Goal: Information Seeking & Learning: Learn about a topic

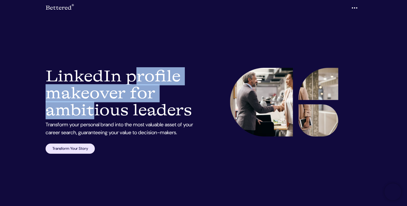
drag, startPoint x: 47, startPoint y: 78, endPoint x: 122, endPoint y: 92, distance: 75.6
click at [122, 92] on h1 "LinkedIn Makeover Services: LinkedIn profile makeover for ambitious leaders" at bounding box center [123, 93] width 154 height 51
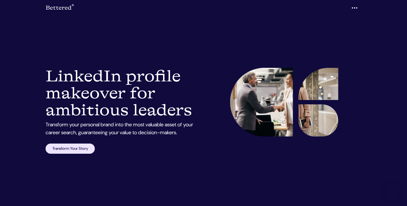
click at [257, 59] on section "LinkedIn Makeover Services: LinkedIn profile makeover for ambitious leaders Tra…" at bounding box center [203, 103] width 407 height 206
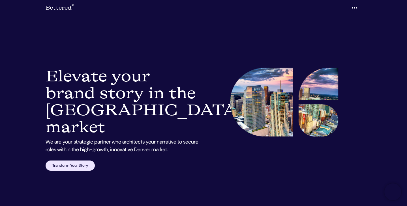
click at [355, 9] on icon "button" at bounding box center [354, 8] width 7 height 9
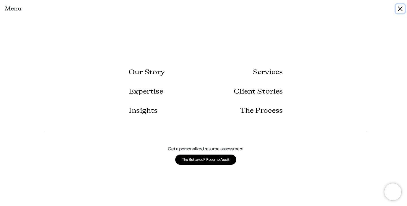
click at [399, 8] on button "Close" at bounding box center [400, 8] width 9 height 9
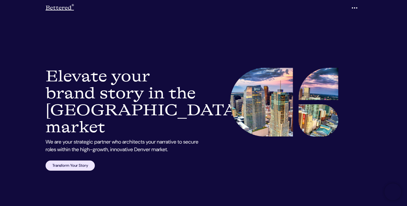
click at [61, 7] on link "Bettered ®" at bounding box center [60, 7] width 28 height 11
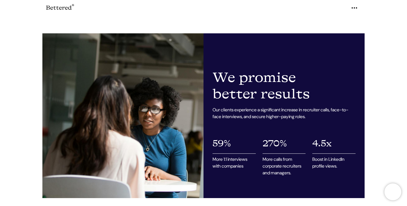
scroll to position [1030, 0]
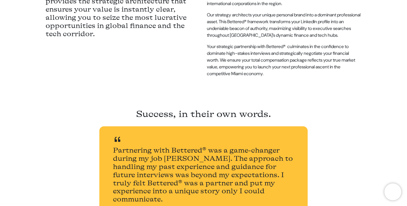
scroll to position [192, 0]
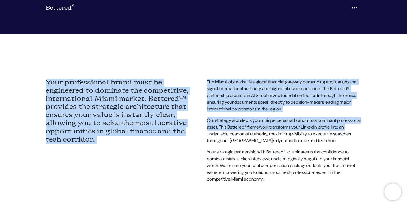
drag, startPoint x: 46, startPoint y: 65, endPoint x: 236, endPoint y: 121, distance: 198.2
click at [236, 121] on div "Your professional brand must be engineered to dominate the competitive, interna…" at bounding box center [203, 116] width 322 height 109
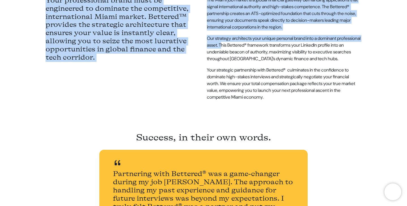
scroll to position [274, 0]
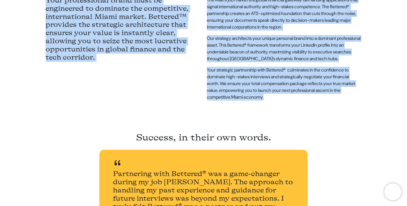
drag, startPoint x: 49, startPoint y: 77, endPoint x: 304, endPoint y: 90, distance: 255.4
click at [304, 90] on body "Bettered ® Menu Our Story Services Expertise Client Stories Insights The Proces…" at bounding box center [203, 0] width 407 height 549
copy body "Land more face-to-face interviews in Miami. We are the strategic partner who el…"
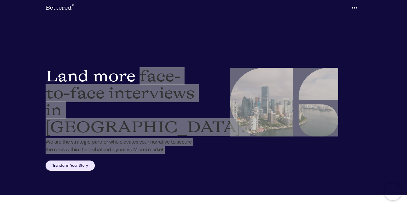
scroll to position [32, 0]
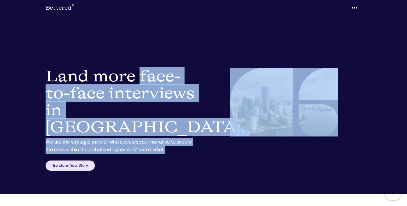
click at [220, 96] on div at bounding box center [283, 119] width 161 height 103
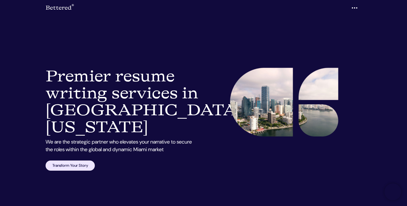
scroll to position [0, 0]
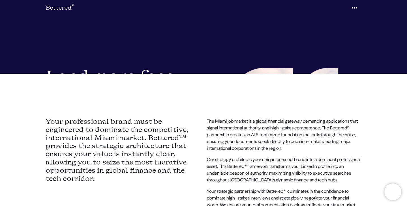
scroll to position [13, 0]
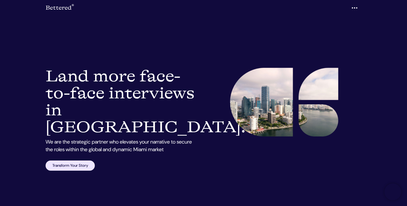
click at [76, 100] on h1 "Resume Writing Services Miami: Land more face-to-face interviews in Miami." at bounding box center [123, 102] width 154 height 68
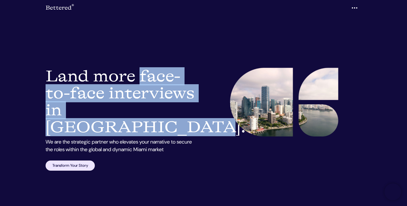
drag, startPoint x: 48, startPoint y: 74, endPoint x: 128, endPoint y: 107, distance: 86.4
click at [128, 107] on h1 "Resume Writing Services Miami: Land more face-to-face interviews in Miami." at bounding box center [123, 102] width 154 height 68
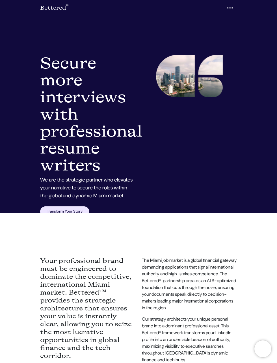
click at [254, 144] on section "Resume Writing Services Miami: Secure more interviews with professional resume …" at bounding box center [138, 181] width 277 height 363
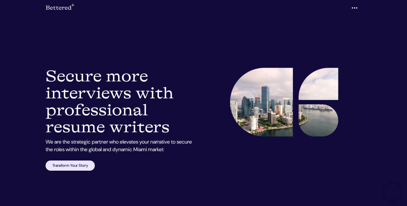
scroll to position [2, 0]
